Goal: Transaction & Acquisition: Purchase product/service

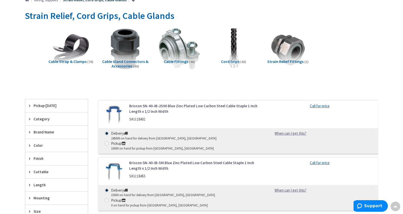
scroll to position [67, 0]
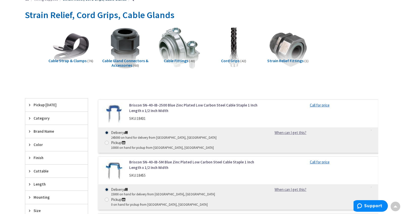
click at [290, 50] on img at bounding box center [288, 48] width 46 height 46
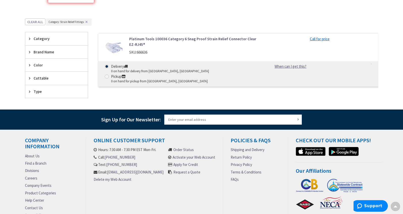
scroll to position [135, 0]
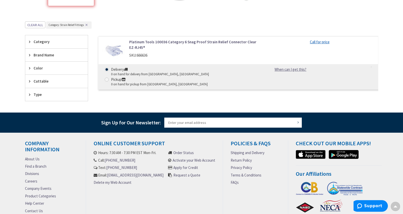
click at [203, 42] on link "Platinum Tools 100036 Category 6 Snag Proof Strain Relief Connector Clear EZ-RJ…" at bounding box center [193, 44] width 128 height 11
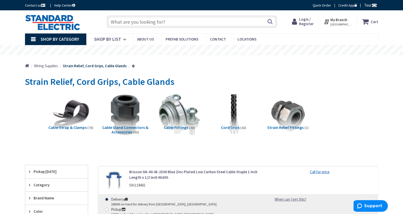
click at [182, 128] on span "Cable Fittings" at bounding box center [176, 127] width 24 height 5
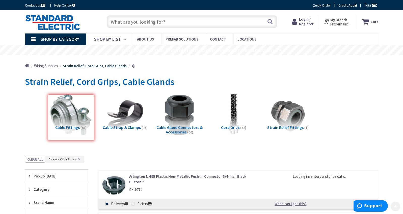
scroll to position [156, 0]
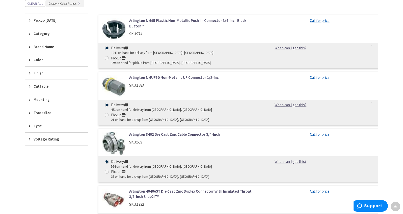
click at [152, 132] on link "Arlington 8402 Die Cast Zinc Cable Connector 3/4-Inch" at bounding box center [193, 134] width 128 height 5
